Goal: Task Accomplishment & Management: Manage account settings

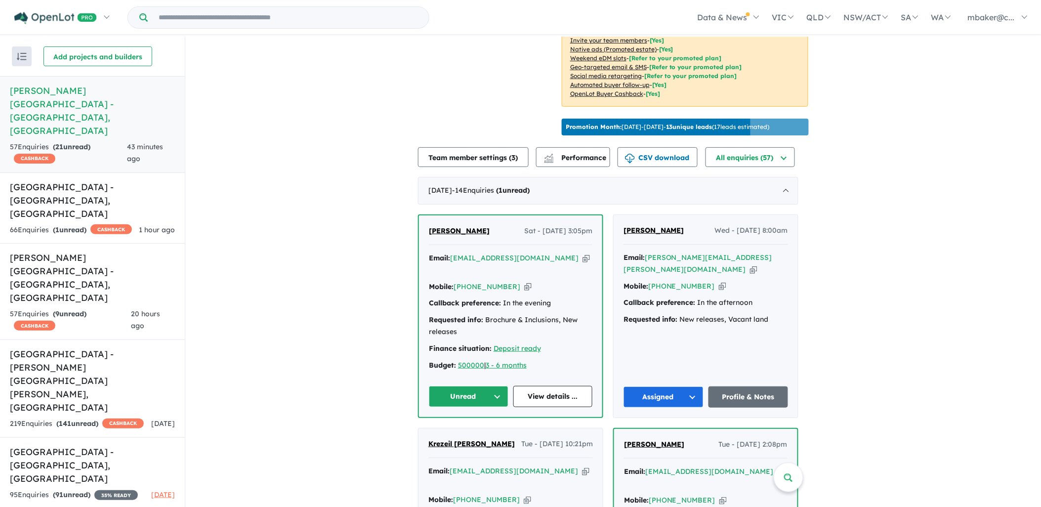
scroll to position [274, 0]
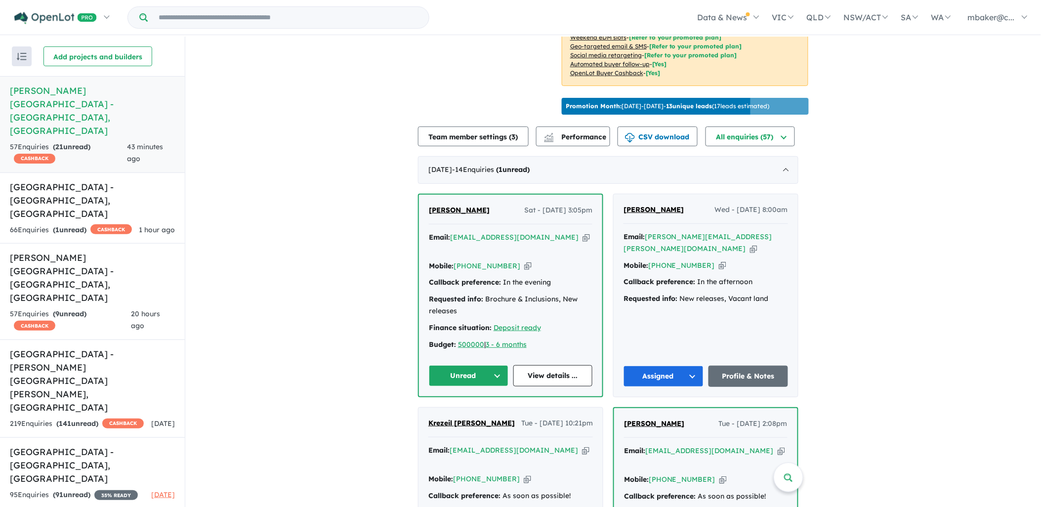
click at [471, 205] on span "[PERSON_NAME]" at bounding box center [459, 209] width 61 height 9
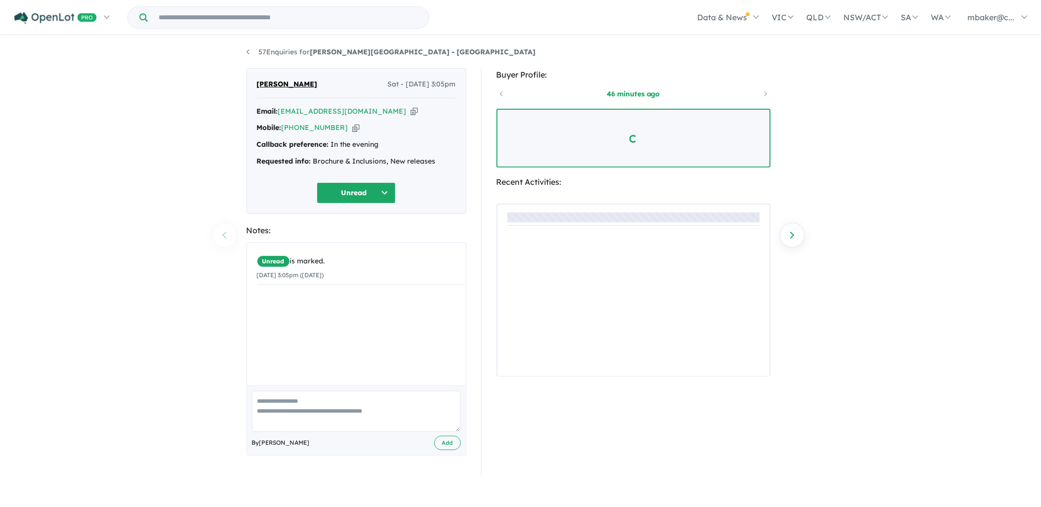
click at [410, 112] on icon "button" at bounding box center [413, 111] width 7 height 10
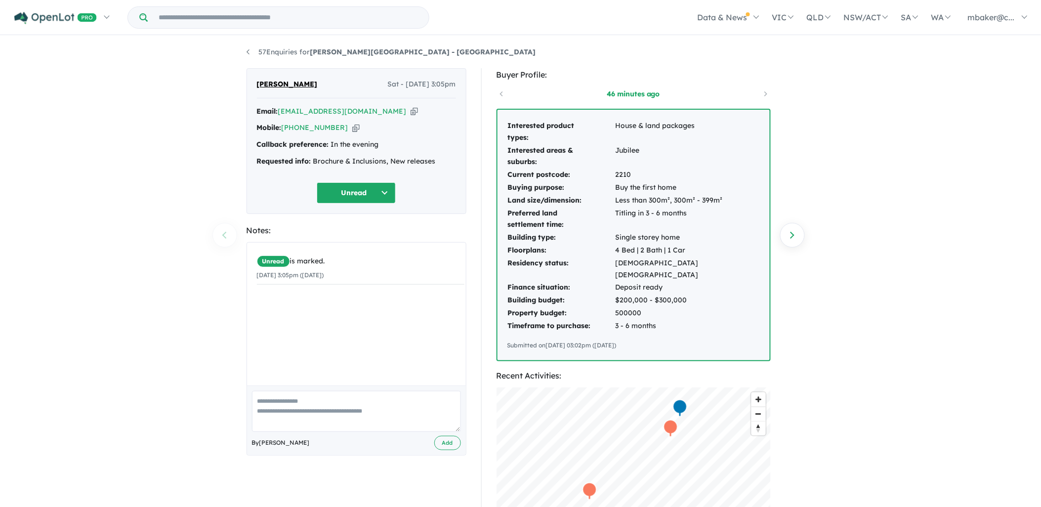
click at [410, 111] on icon "button" at bounding box center [413, 111] width 7 height 10
click at [352, 127] on icon "button" at bounding box center [355, 127] width 7 height 10
click at [355, 193] on button "Unread" at bounding box center [356, 192] width 79 height 21
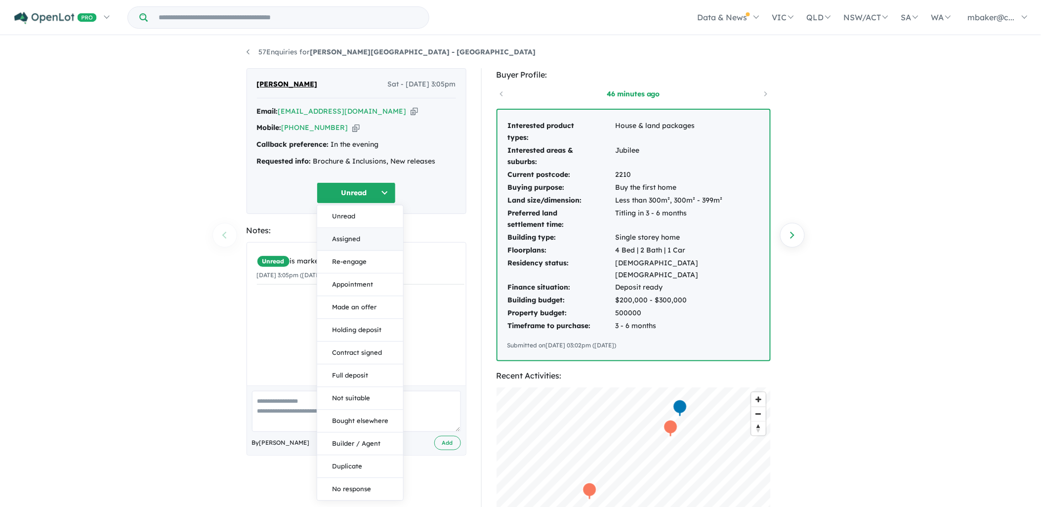
click at [355, 246] on button "Assigned" at bounding box center [360, 239] width 86 height 23
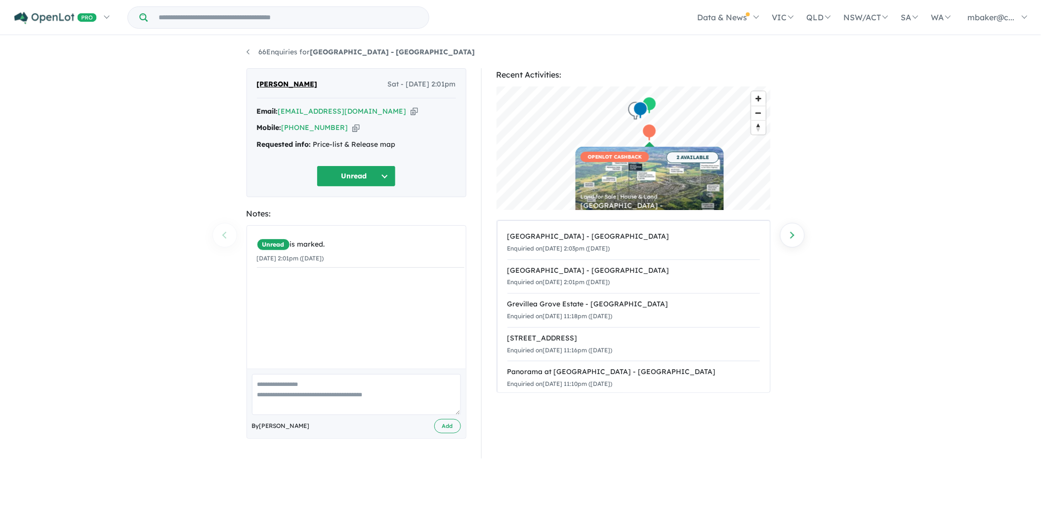
click at [352, 128] on icon "button" at bounding box center [355, 127] width 7 height 10
click at [364, 166] on button "Unread" at bounding box center [356, 175] width 79 height 21
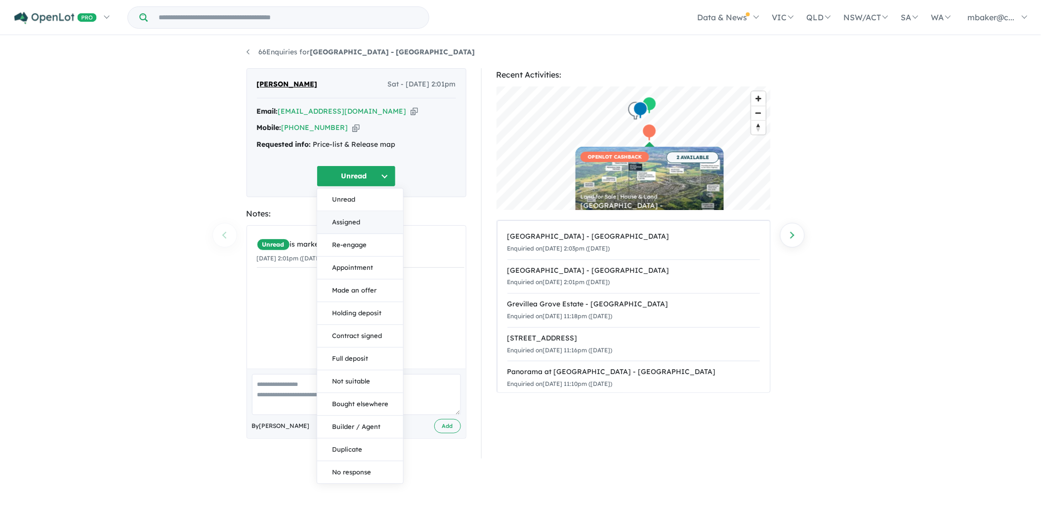
click at [362, 216] on button "Assigned" at bounding box center [360, 222] width 86 height 23
